Goal: Find contact information: Find contact information

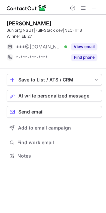
scroll to position [151, 106]
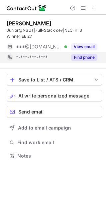
click at [81, 54] on button "Find phone" at bounding box center [84, 57] width 26 height 7
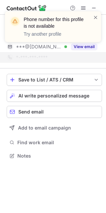
drag, startPoint x: 99, startPoint y: 18, endPoint x: 92, endPoint y: 16, distance: 7.2
click at [98, 18] on div "Phone number for this profile is not available Try another profile" at bounding box center [53, 26] width 96 height 31
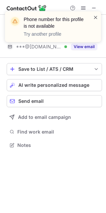
click at [93, 14] on span at bounding box center [95, 17] width 5 height 7
